Goal: Book appointment/travel/reservation

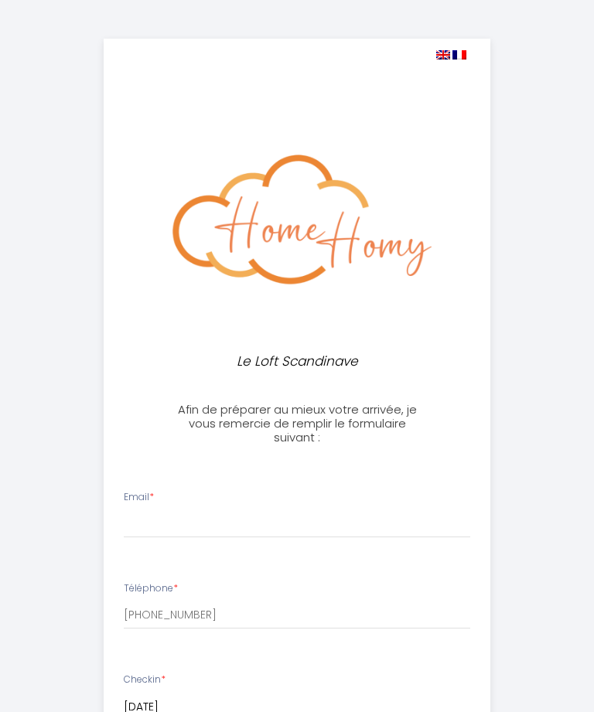
select select
click at [278, 525] on input "Email *" at bounding box center [297, 525] width 347 height 28
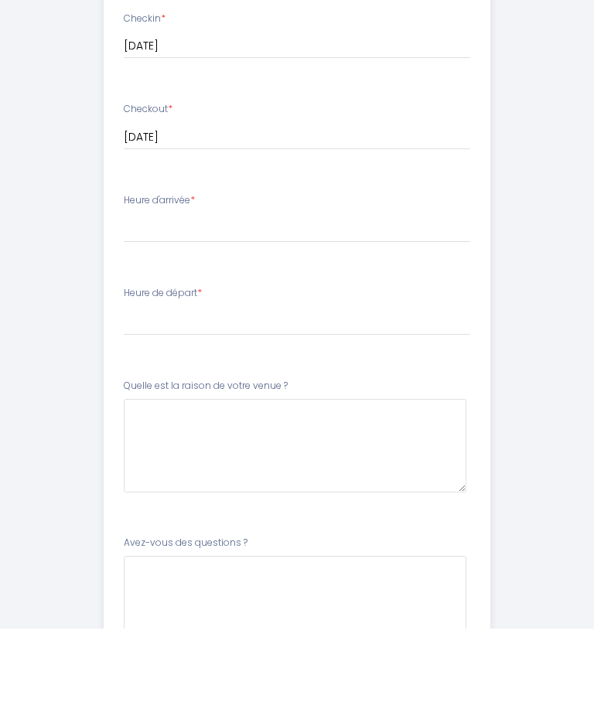
scroll to position [576, 0]
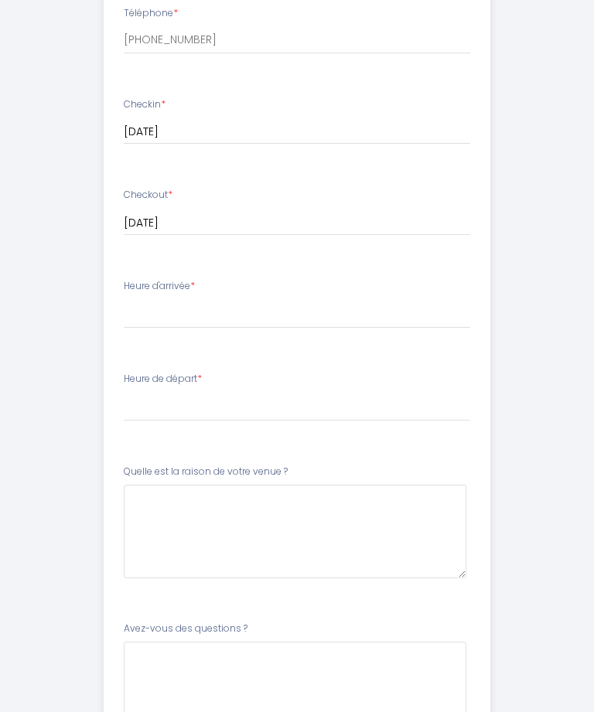
type input "[EMAIL_ADDRESS][DOMAIN_NAME]"
click at [187, 309] on select "16:00 16:30 17:00 17:30 18:00 18:30 19:00 19:30 20:00 20:30 21:00 21:30 22:00" at bounding box center [297, 313] width 347 height 29
select select "16:00"
click at [227, 391] on select "00:00 00:30 01:00 01:30 02:00 02:30 03:00 03:30 04:00 04:30 05:00 05:30 06:00 0…" at bounding box center [297, 405] width 347 height 29
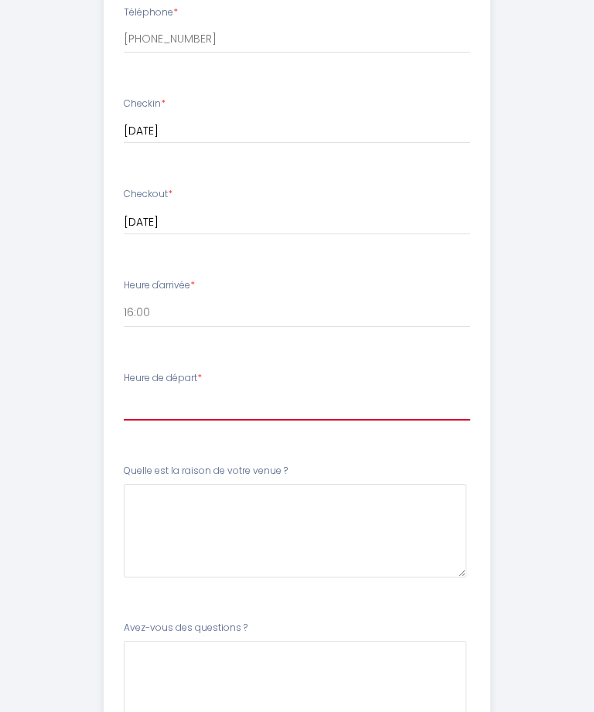
select select "11:00"
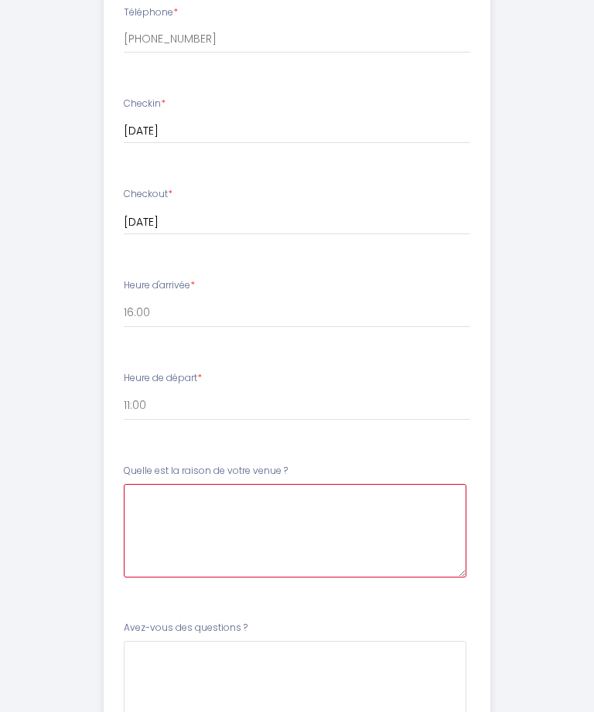
click at [301, 501] on \?6 at bounding box center [295, 531] width 343 height 94
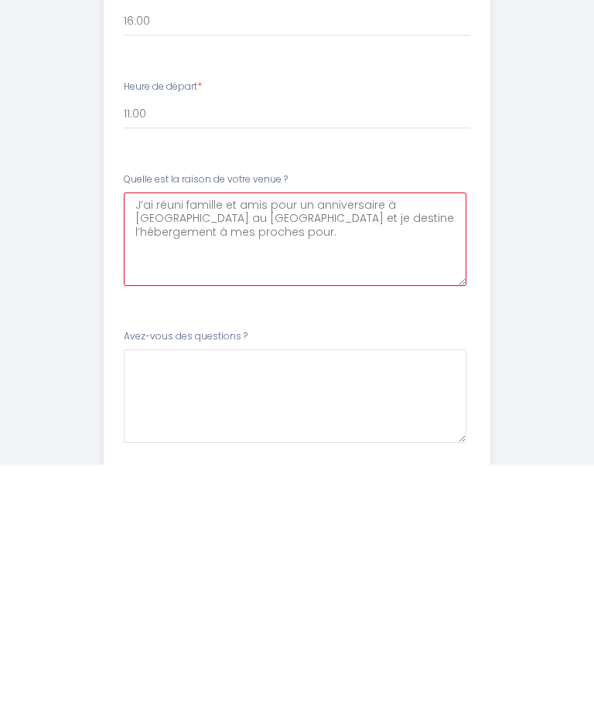
click at [382, 440] on \?6 "J’ai réuni famille et amis pour un anniversaire à [GEOGRAPHIC_DATA] au [GEOGRAP…" at bounding box center [295, 487] width 343 height 94
click at [300, 440] on \?6 "J’ai réuni famille et amis pour un anniversaire (60 ans 😢) à [GEOGRAPHIC_DATA] …" at bounding box center [295, 487] width 343 height 94
click at [460, 440] on \?6 "J’ai réuni famille et amis pour un anniversaire (60 ans 😢) à [GEOGRAPHIC_DATA] …" at bounding box center [295, 487] width 343 height 94
click at [327, 440] on \?6 "J’ai réuni famille et amis pour un anniversaire (60 ans 😢) à [GEOGRAPHIC_DATA] …" at bounding box center [295, 487] width 343 height 94
click at [197, 440] on \?6 "J’ai réuni famille et amis pour un anniversaire (60 ans 😢) à [GEOGRAPHIC_DATA] …" at bounding box center [295, 487] width 343 height 94
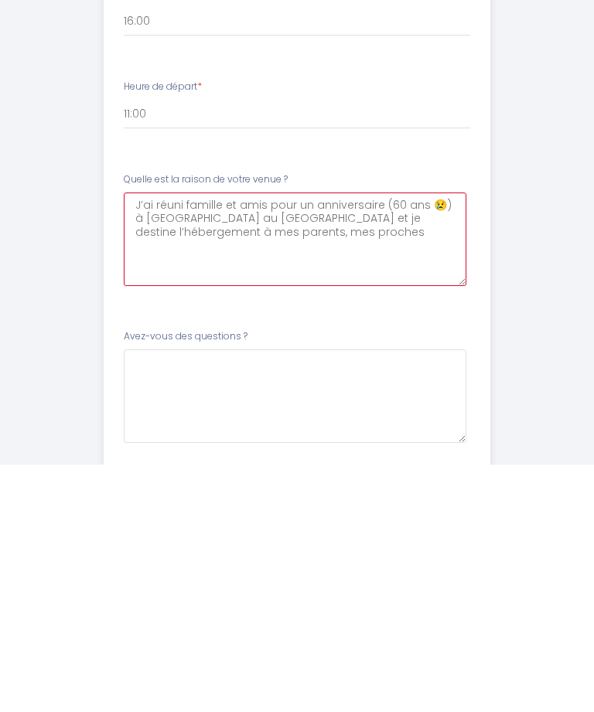
click at [307, 440] on \?6 "J’ai réuni famille et amis pour un anniversaire (60 ans 😢) à [GEOGRAPHIC_DATA] …" at bounding box center [295, 487] width 343 height 94
click at [205, 440] on \?6 "J’ai réuni famille et amis pour un anniversaire (60 ans 😢) à [GEOGRAPHIC_DATA] …" at bounding box center [295, 487] width 343 height 94
click at [392, 440] on \?6 "J’ai réuni famille et amis pour un anniversaire (60 ans 😢) à [GEOGRAPHIC_DATA] …" at bounding box center [295, 487] width 343 height 94
click at [255, 440] on \?6 "J’ai réuni famille et amis pour un anniversaire (60 ans 😢) à [GEOGRAPHIC_DATA] …" at bounding box center [295, 487] width 343 height 94
click at [184, 440] on \?6 "J’ai réuni famille et amis pour un anniversaire (60 ans 😢) à [GEOGRAPHIC_DATA] …" at bounding box center [295, 487] width 343 height 94
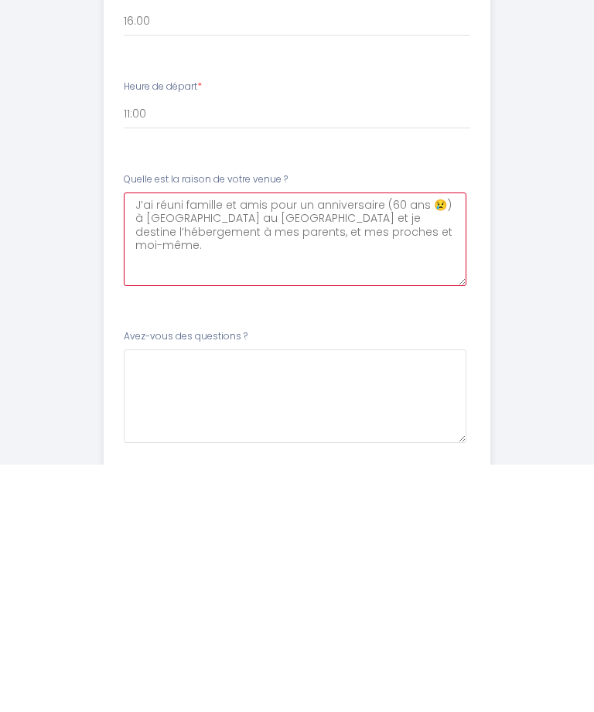
click at [270, 440] on \?6 "J’ai réuni famille et amis pour un anniversaire (60 ans 😢) à [GEOGRAPHIC_DATA] …" at bounding box center [295, 487] width 343 height 94
click at [251, 440] on \?6 "J’ai réuni famille et amis pour un anniversaire (60 ans 😢) à [GEOGRAPHIC_DATA] …" at bounding box center [295, 487] width 343 height 94
click at [456, 440] on \?6 "J’ai réuni famille et amis pour un anniversaire (60 ans 😢) à [GEOGRAPHIC_DATA] …" at bounding box center [295, 487] width 343 height 94
click at [370, 440] on \?6 "J’ai réuni famille et amis pour un anniversaire (60 ans 😢) à [GEOGRAPHIC_DATA] …" at bounding box center [295, 487] width 343 height 94
click at [176, 440] on \?6 "J’ai réuni famille et amis pour un anniversaire (60 ans 😢) à [GEOGRAPHIC_DATA] …" at bounding box center [295, 487] width 343 height 94
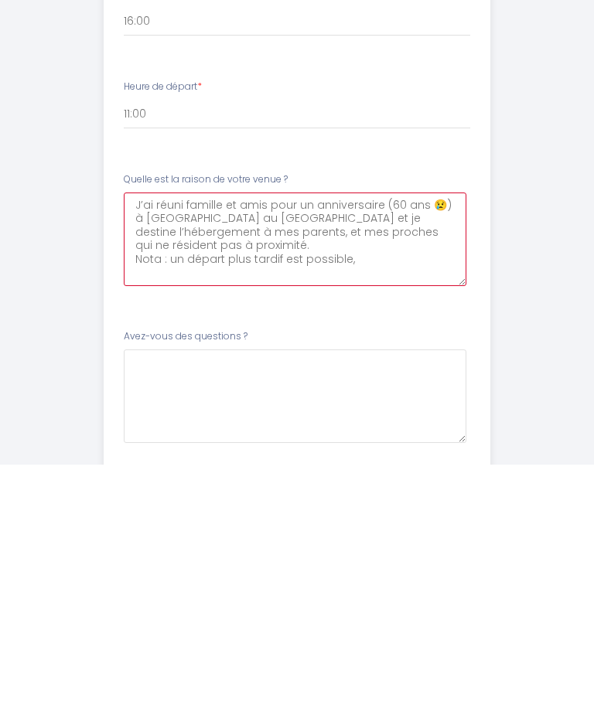
click at [293, 440] on \?6 "J’ai réuni famille et amis pour un anniversaire (60 ans 😢) à [GEOGRAPHIC_DATA] …" at bounding box center [295, 487] width 343 height 94
click at [427, 440] on \?6 "J’ai réuni famille et amis pour un anniversaire (60 ans 😢) à [GEOGRAPHIC_DATA] …" at bounding box center [295, 487] width 343 height 94
click at [460, 440] on \?6 "J’ai réuni famille et amis pour un anniversaire (60 ans 😢) à [GEOGRAPHIC_DATA] …" at bounding box center [295, 487] width 343 height 94
click at [447, 440] on \?6 "J’ai réuni famille et amis pour un anniversaire (60 ans 😢) à [GEOGRAPHIC_DATA] …" at bounding box center [295, 487] width 343 height 94
click at [445, 440] on \?6 "J’ai réuni famille et amis pour un anniversaire (60 ans 😢) à [GEOGRAPHIC_DATA] …" at bounding box center [295, 487] width 343 height 94
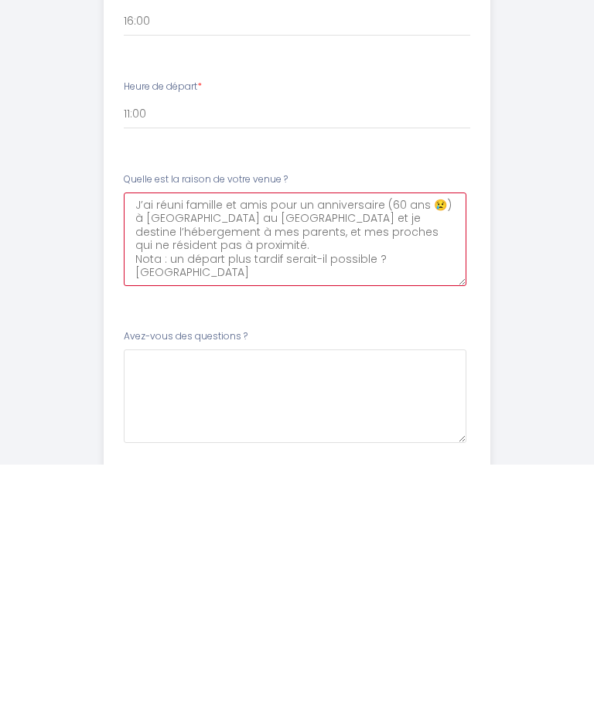
type \?6 "J’ai réuni famille et amis pour un anniversaire (60 ans 😢) à [GEOGRAPHIC_DATA] …"
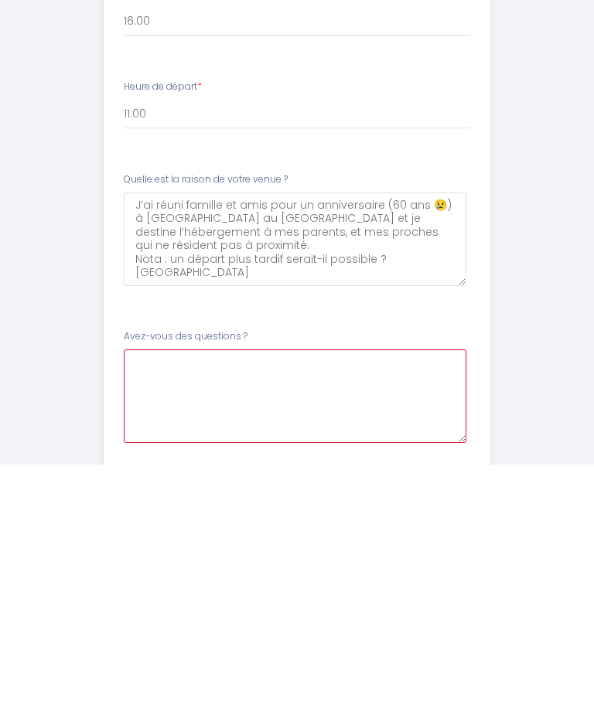
click at [231, 597] on \?7 at bounding box center [295, 644] width 343 height 94
click at [196, 597] on \?7 at bounding box center [295, 644] width 343 height 94
paste \?7 "Nota : un départ plus tardif serait-il possible ? [GEOGRAPHIC_DATA]"
click at [176, 597] on \?7 "Nota : un départ plus tardif serait-il possible ? [GEOGRAPHIC_DATA]" at bounding box center [295, 644] width 343 height 94
click at [418, 597] on \?7 "un départ plus tardif serait-il possible ? [GEOGRAPHIC_DATA]" at bounding box center [295, 644] width 343 height 94
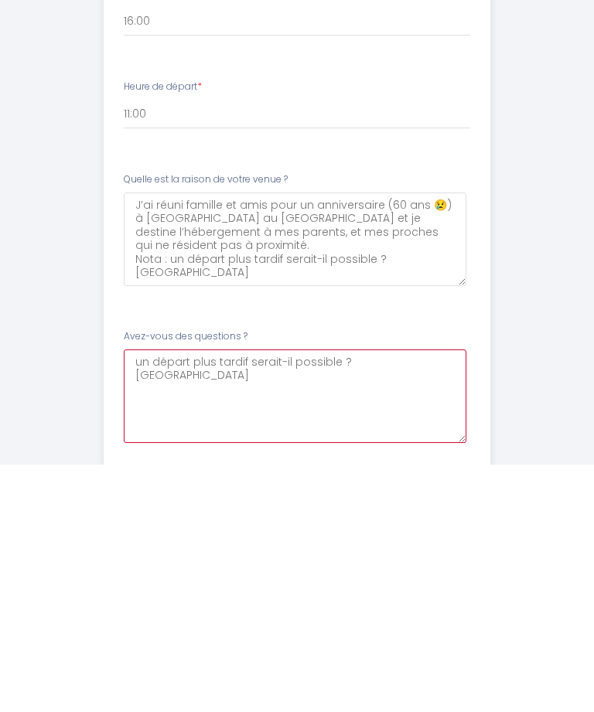
type \?7 "un départ plus tardif serait-il possible ? [GEOGRAPHIC_DATA]"
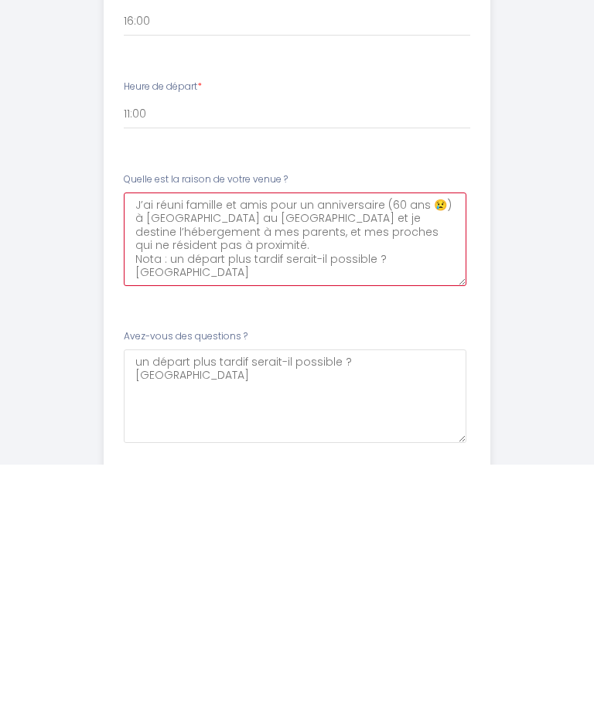
click at [438, 440] on \?6 "J’ai réuni famille et amis pour un anniversaire (60 ans 😢) à [GEOGRAPHIC_DATA] …" at bounding box center [295, 487] width 343 height 94
click at [318, 440] on \?6 "J’ai réuni famille et amis pour un anniversaire (60 ans 😢) à [GEOGRAPHIC_DATA] …" at bounding box center [295, 487] width 343 height 94
click at [376, 440] on \?6 "J’ai réuni famille et amis pour un anniversaire (60 ans 😢) à [GEOGRAPHIC_DATA] …" at bounding box center [295, 487] width 343 height 94
type \?6 "J’ai réuni famille et amis pour un anniversaire (60 ans 😢) à [GEOGRAPHIC_DATA] …"
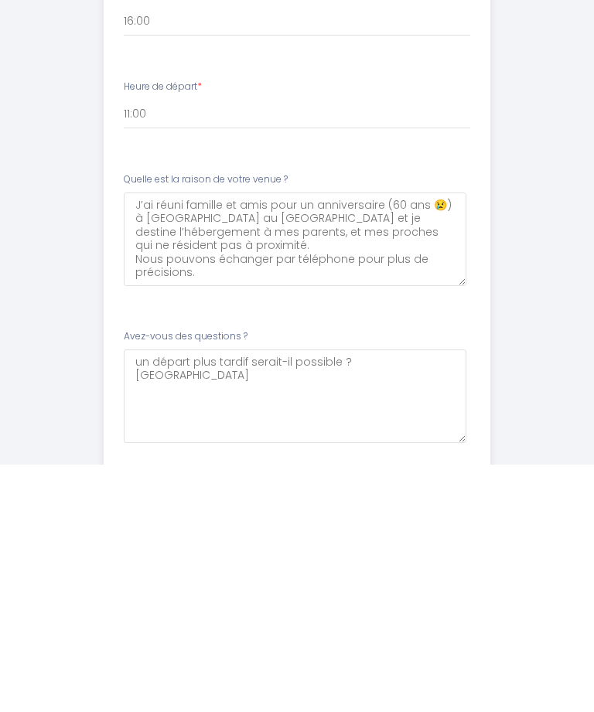
click at [521, 341] on div "Le Loft Scandinave Afin de préparer au mieux votre arrivée, je vous remercie de…" at bounding box center [297, 101] width 580 height 1443
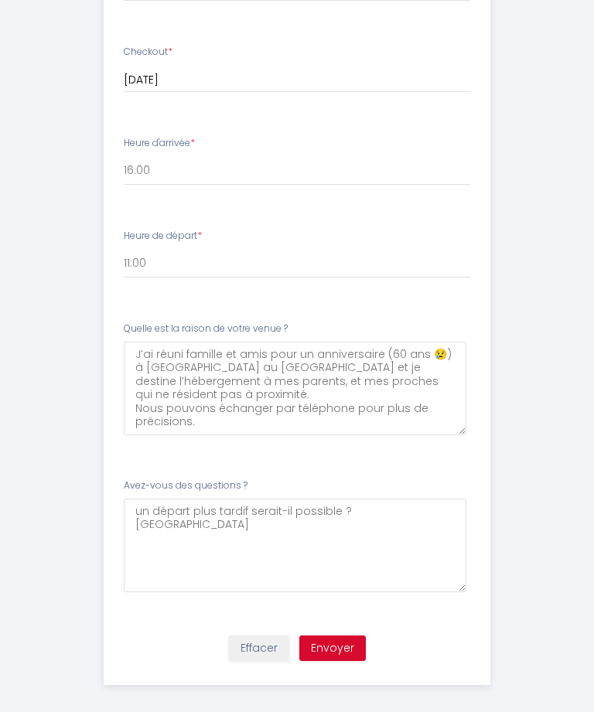
click at [339, 636] on button "Envoyer" at bounding box center [332, 649] width 67 height 26
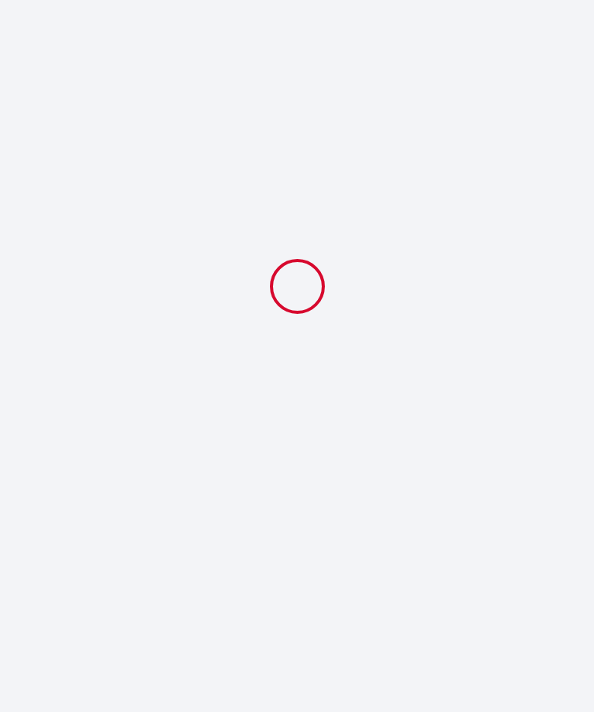
select select "11:00"
